Goal: Find specific page/section: Find specific page/section

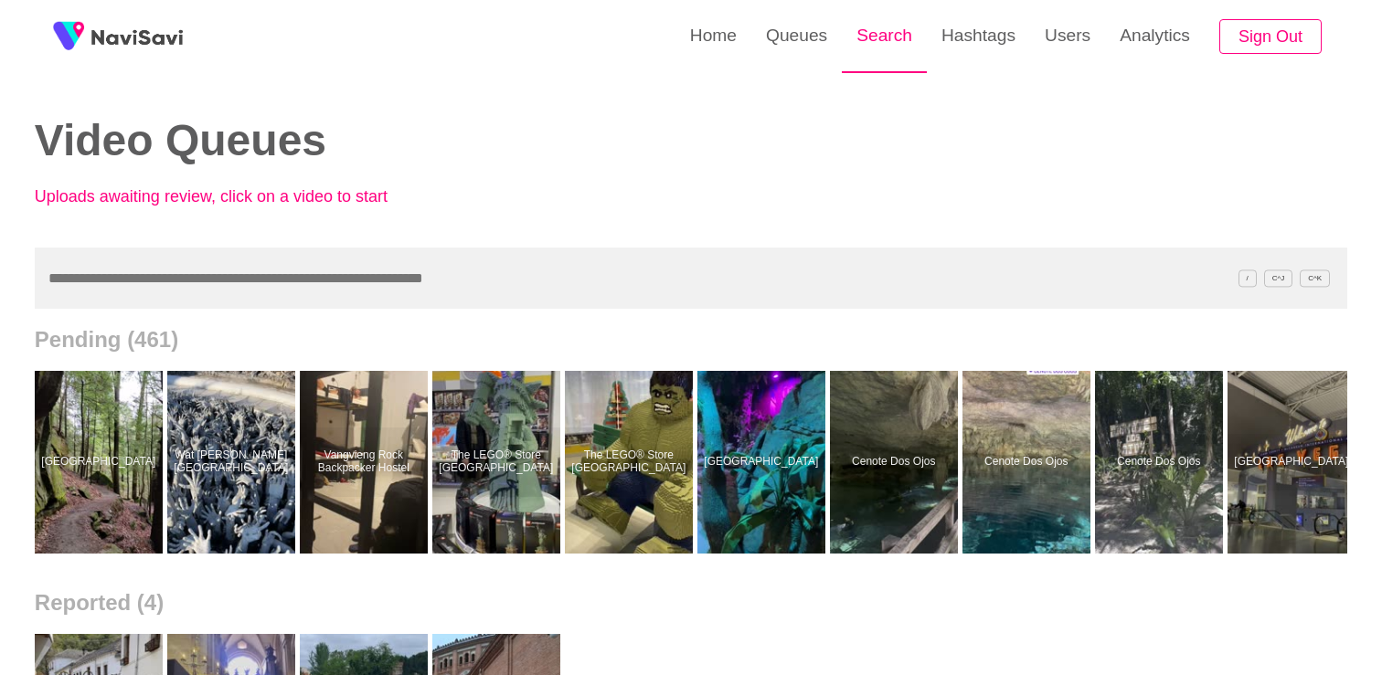
click at [889, 43] on link "Search" at bounding box center [884, 35] width 85 height 71
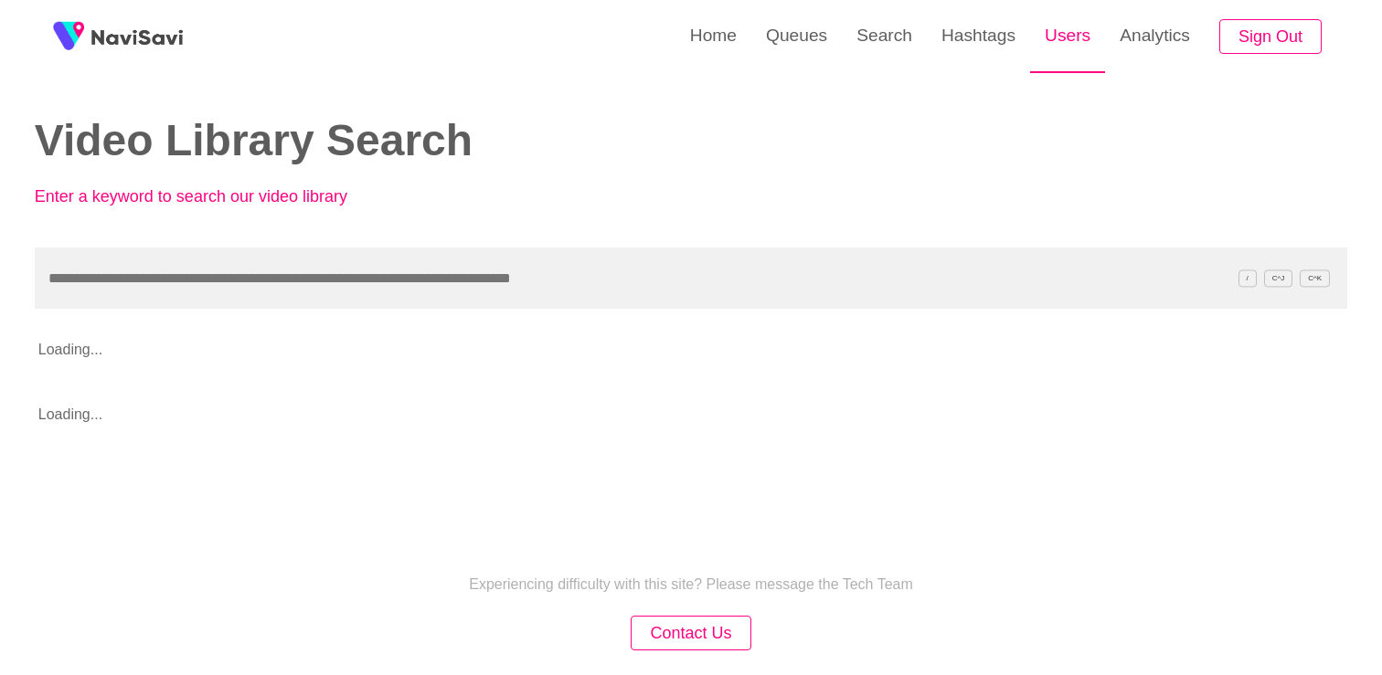
click at [1070, 59] on link "Users" at bounding box center [1067, 35] width 75 height 71
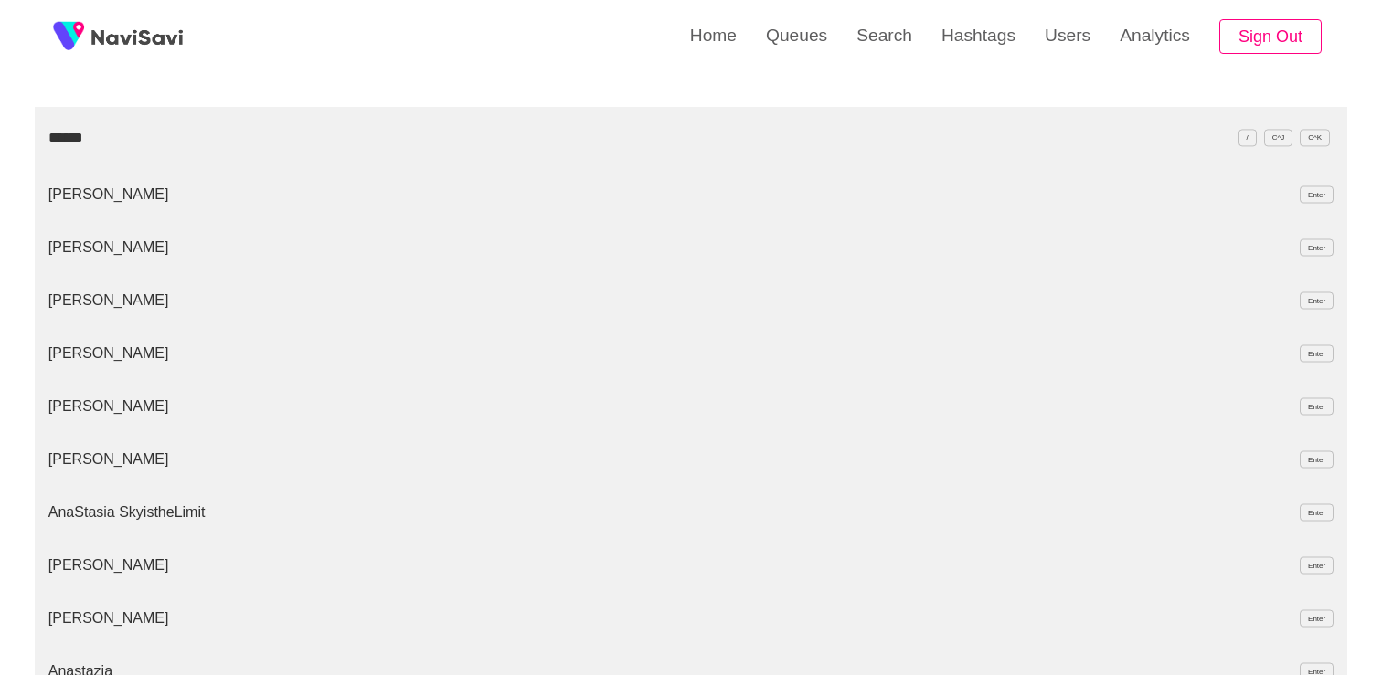
scroll to position [143, 0]
click at [165, 351] on li "Anastasios Marthidis Enter" at bounding box center [691, 350] width 1312 height 53
type input "******"
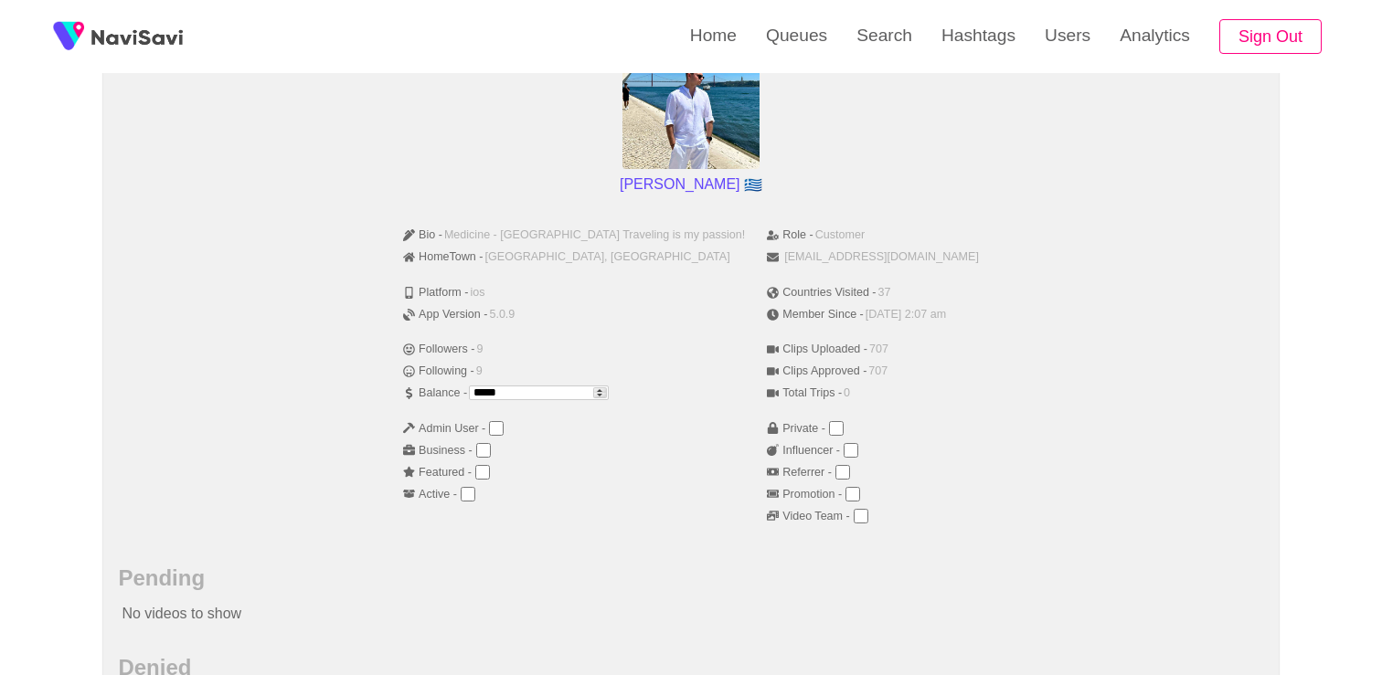
scroll to position [207, 0]
